Goal: Transaction & Acquisition: Subscribe to service/newsletter

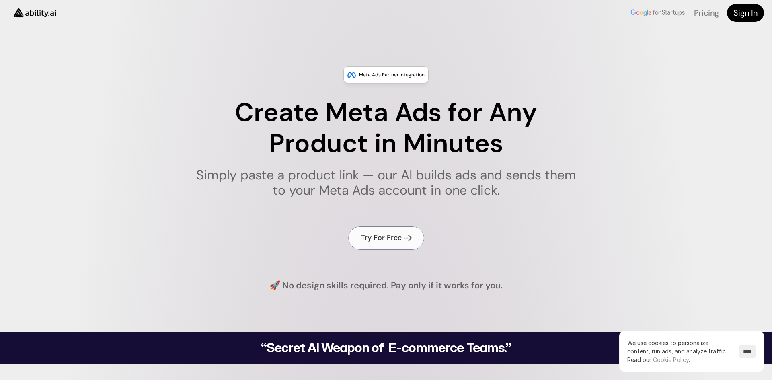
click at [413, 242] on link "Try For Free" at bounding box center [386, 237] width 76 height 23
click at [383, 242] on h4 "Try For Free" at bounding box center [381, 238] width 41 height 10
click at [744, 20] on link "Sign In" at bounding box center [745, 13] width 37 height 18
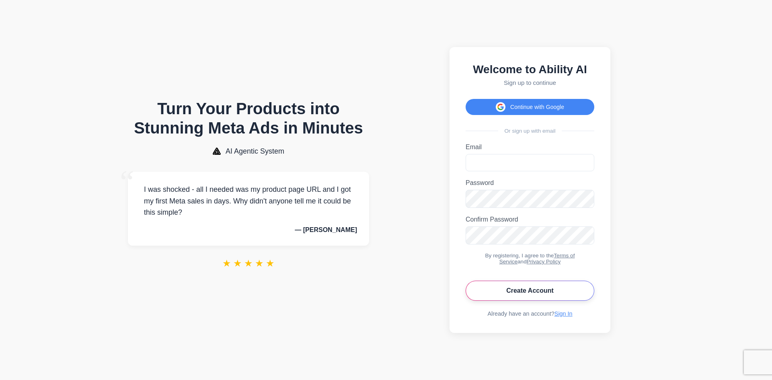
click at [529, 295] on button "Create Account" at bounding box center [530, 291] width 129 height 20
